Goal: Check status: Check status

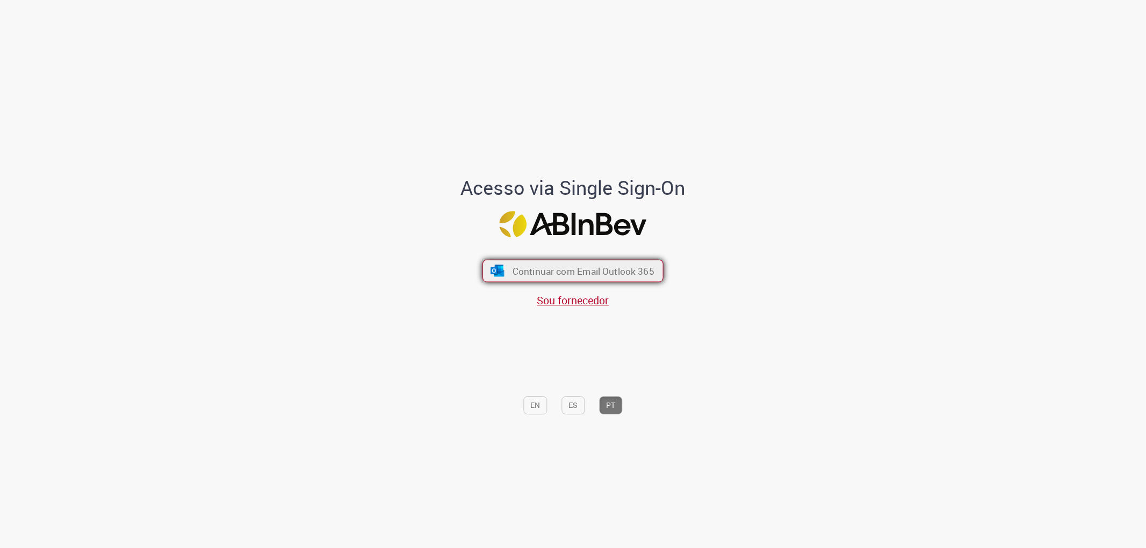
click at [606, 270] on span "Continuar com Email Outlook 365" at bounding box center [583, 271] width 142 height 12
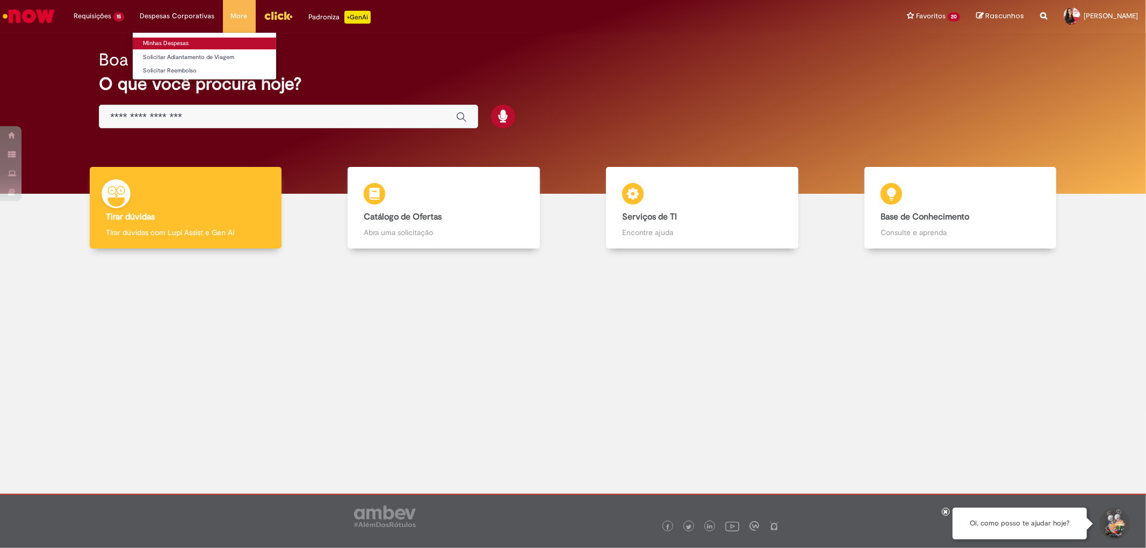
click at [176, 43] on link "Minhas Despesas" at bounding box center [204, 44] width 143 height 12
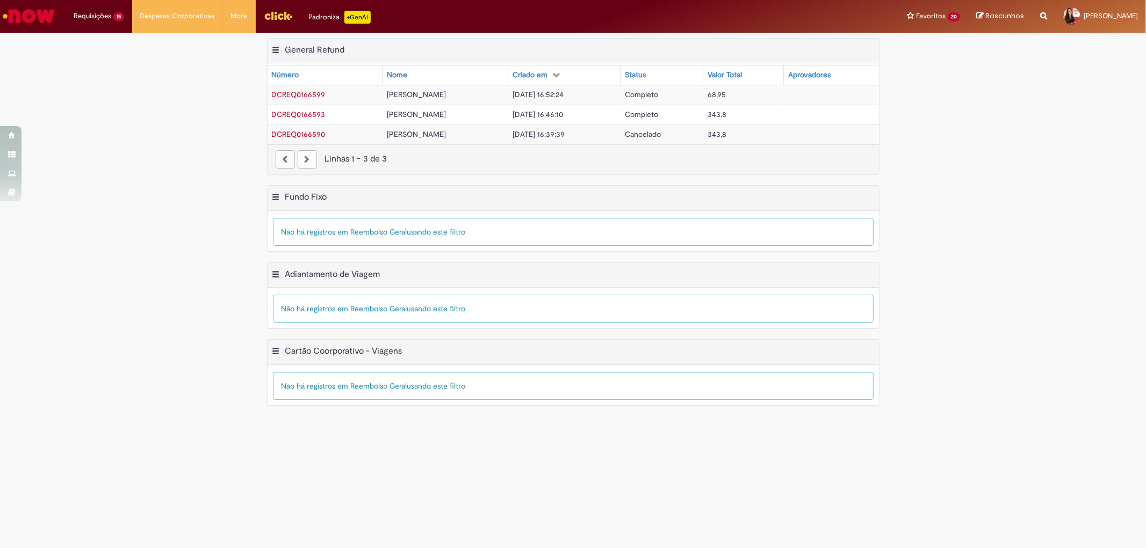
click at [292, 95] on span "DCREQ0166599" at bounding box center [299, 95] width 54 height 10
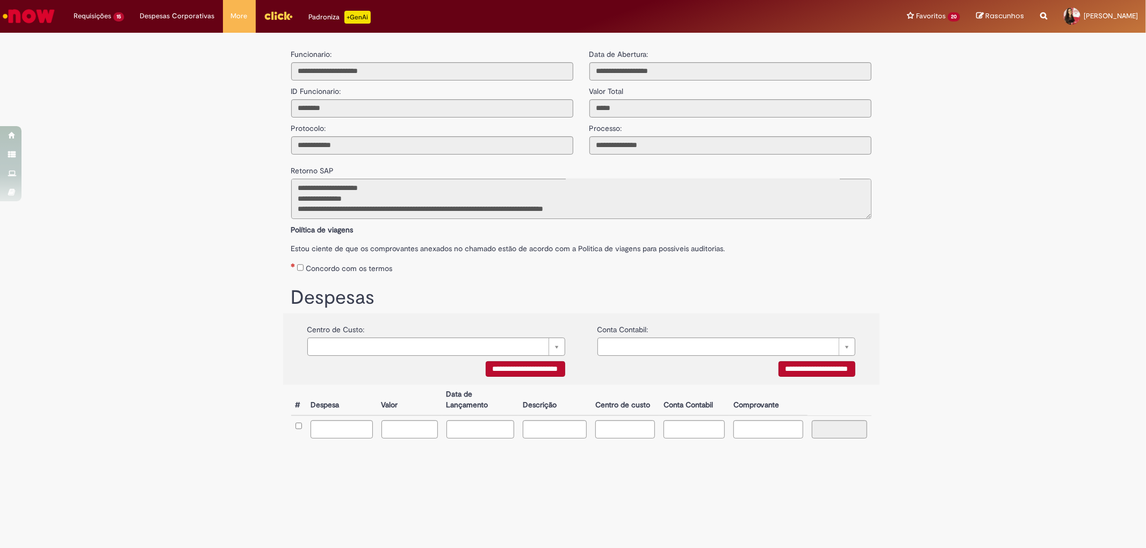
scroll to position [40, 0]
click at [158, 41] on link "Minhas Despesas" at bounding box center [204, 44] width 143 height 12
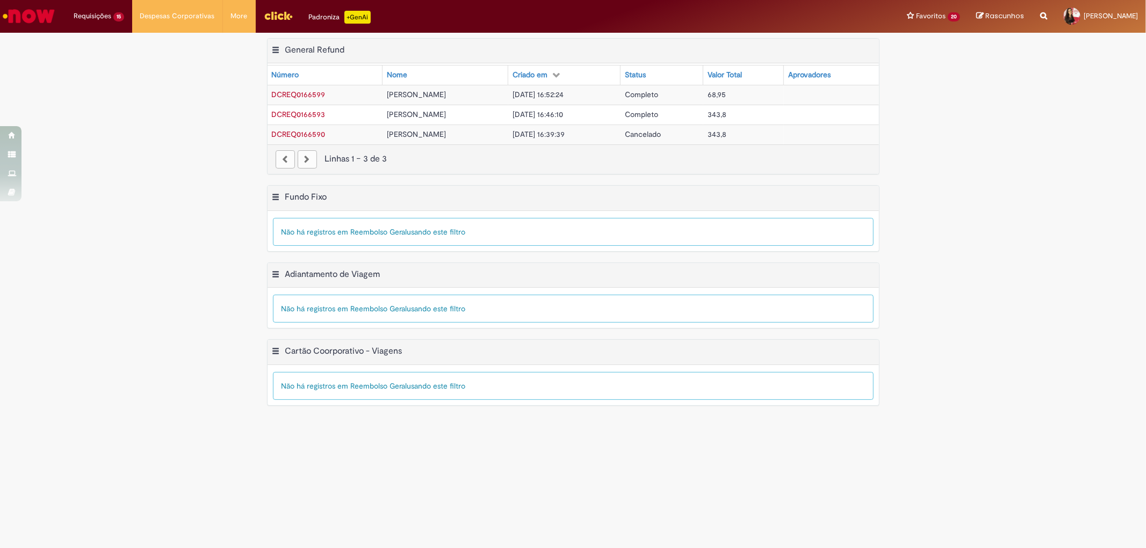
click at [302, 115] on span "DCREQ0166593" at bounding box center [299, 115] width 54 height 10
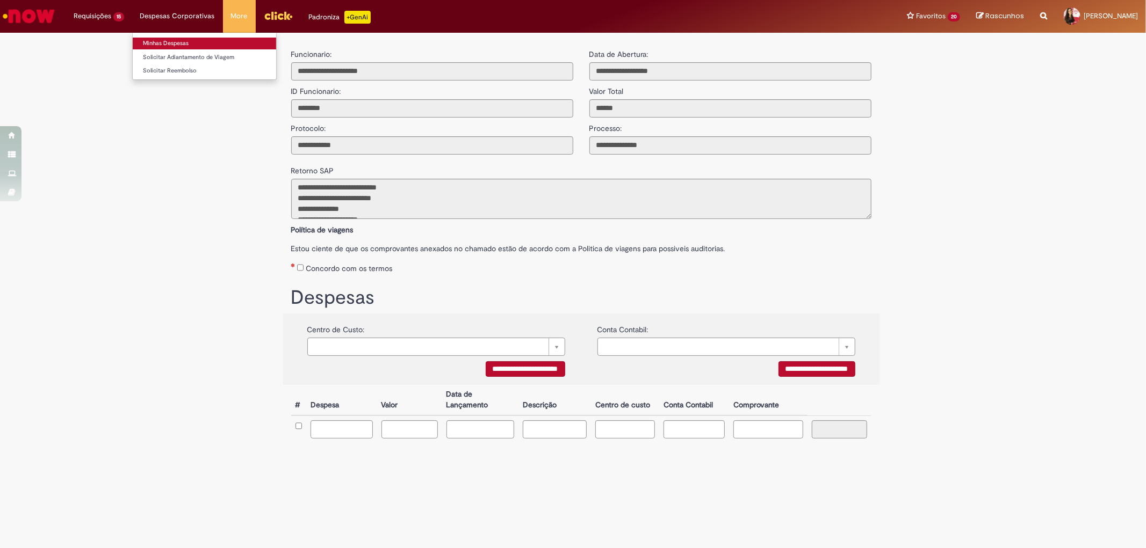
click at [151, 40] on link "Minhas Despesas" at bounding box center [204, 44] width 143 height 12
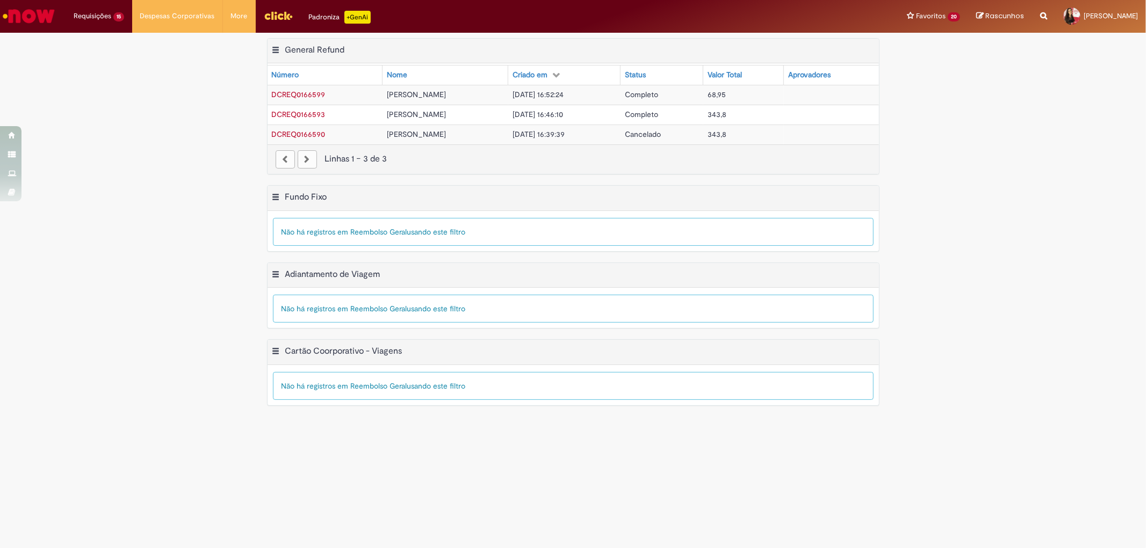
click at [299, 95] on span "DCREQ0166599" at bounding box center [299, 95] width 54 height 10
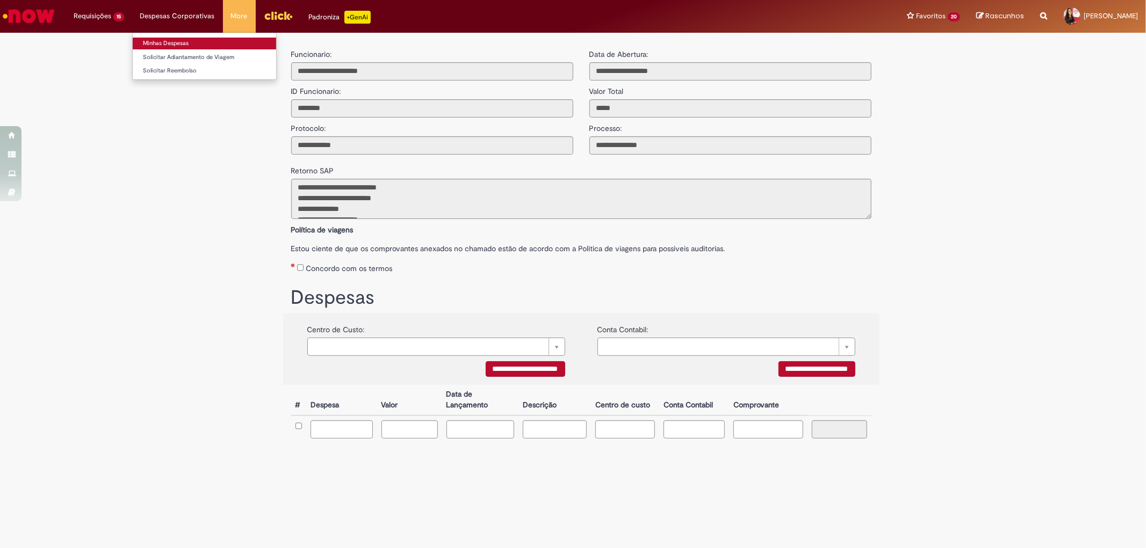
click at [167, 44] on link "Minhas Despesas" at bounding box center [204, 44] width 143 height 12
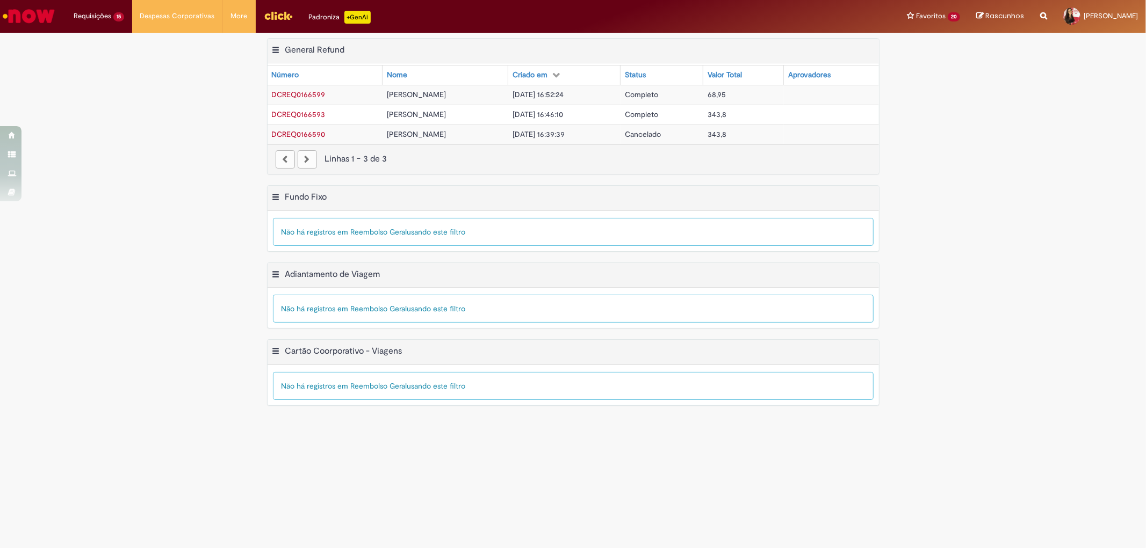
click at [165, 195] on div "Exportar como PDF Exportar como Excel Exportar como CSV Fundo Fixo Tabela - Pág…" at bounding box center [573, 223] width 1146 height 77
click at [294, 118] on span "DCREQ0166593" at bounding box center [299, 115] width 54 height 10
